Goal: Information Seeking & Learning: Learn about a topic

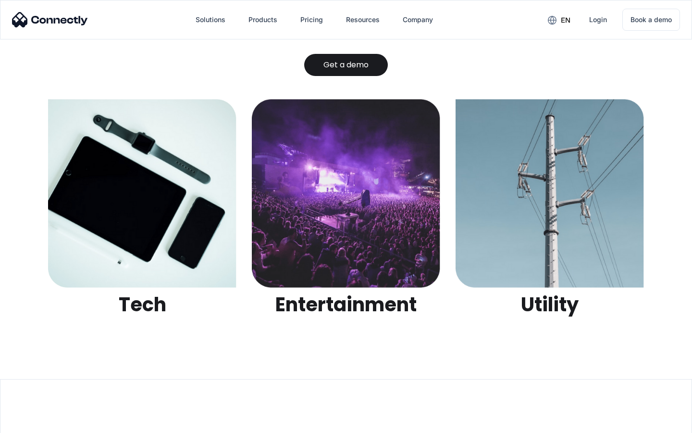
scroll to position [3033, 0]
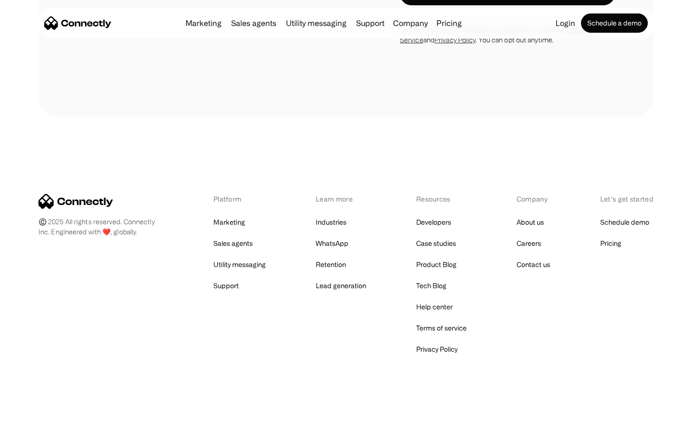
scroll to position [1626, 0]
